Goal: Transaction & Acquisition: Purchase product/service

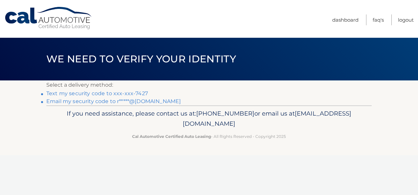
click at [112, 94] on link "Text my security code to xxx-xxx-7427" at bounding box center [96, 93] width 101 height 6
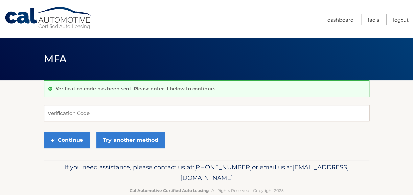
click at [100, 113] on input "Verification Code" at bounding box center [206, 113] width 325 height 16
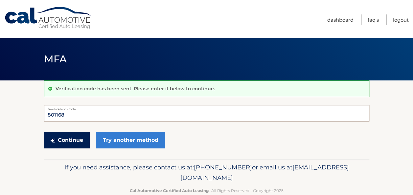
type input "801168"
click at [70, 138] on button "Continue" at bounding box center [67, 140] width 46 height 16
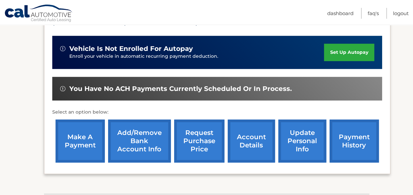
scroll to position [163, 0]
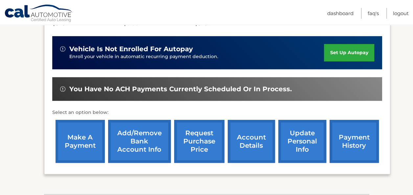
click at [74, 134] on link "make a payment" at bounding box center [80, 141] width 49 height 43
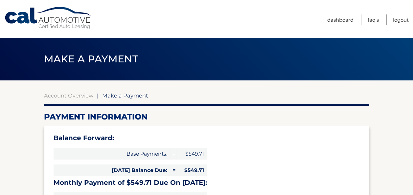
select select "NjM3ZDcxMmUtYTZiYy00NGI0LTkzMzQtNTRmMzhiYTUyOTlh"
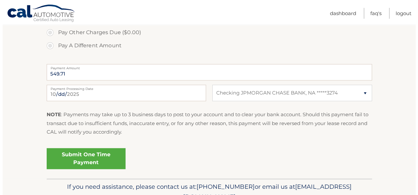
scroll to position [270, 0]
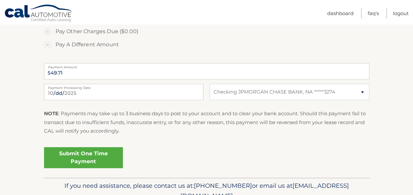
click at [90, 153] on link "Submit One Time Payment" at bounding box center [83, 157] width 79 height 21
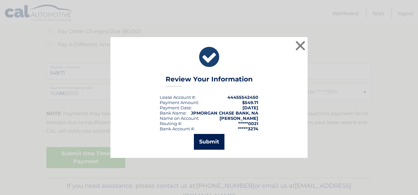
click at [209, 137] on button "Submit" at bounding box center [209, 142] width 31 height 16
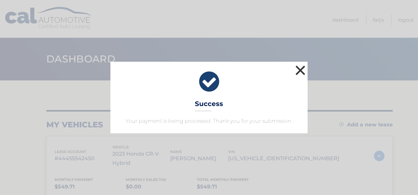
click at [298, 75] on button "×" at bounding box center [300, 70] width 13 height 13
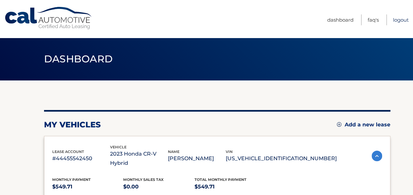
click at [401, 19] on link "Logout" at bounding box center [401, 19] width 16 height 11
